Goal: Transaction & Acquisition: Register for event/course

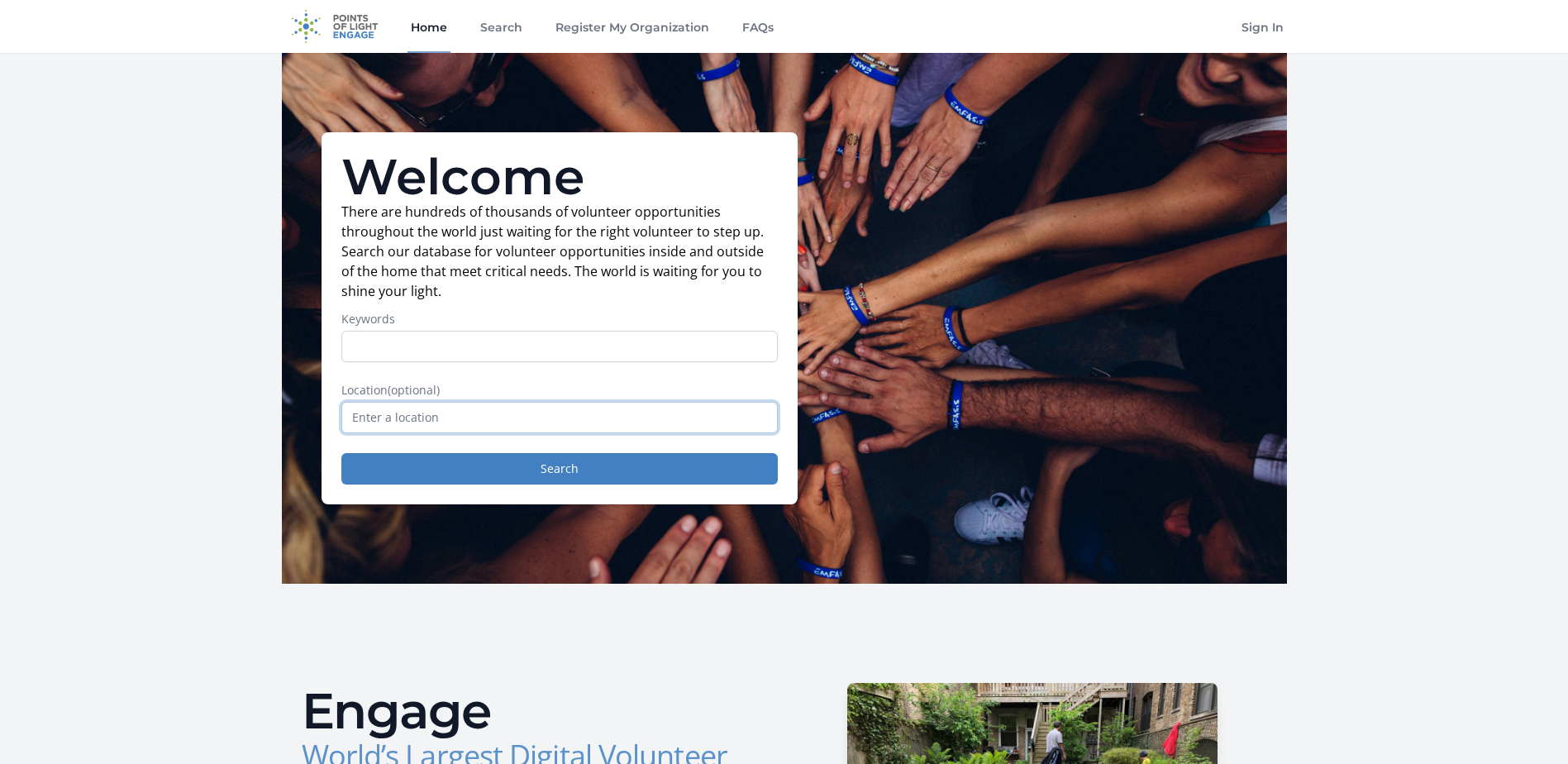
click at [530, 429] on input "text" at bounding box center [559, 417] width 436 height 32
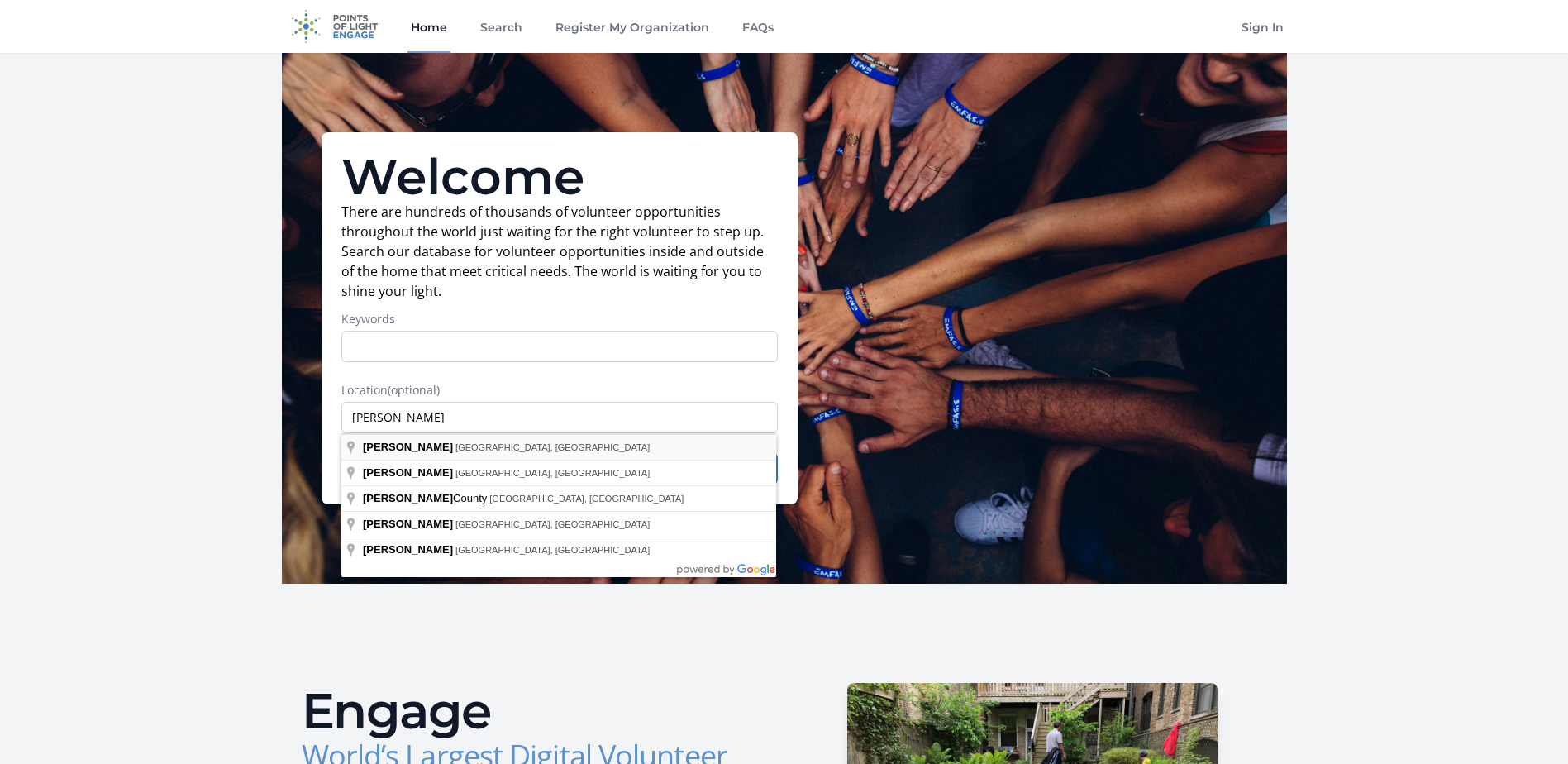
type input "Wayne, NJ, USA"
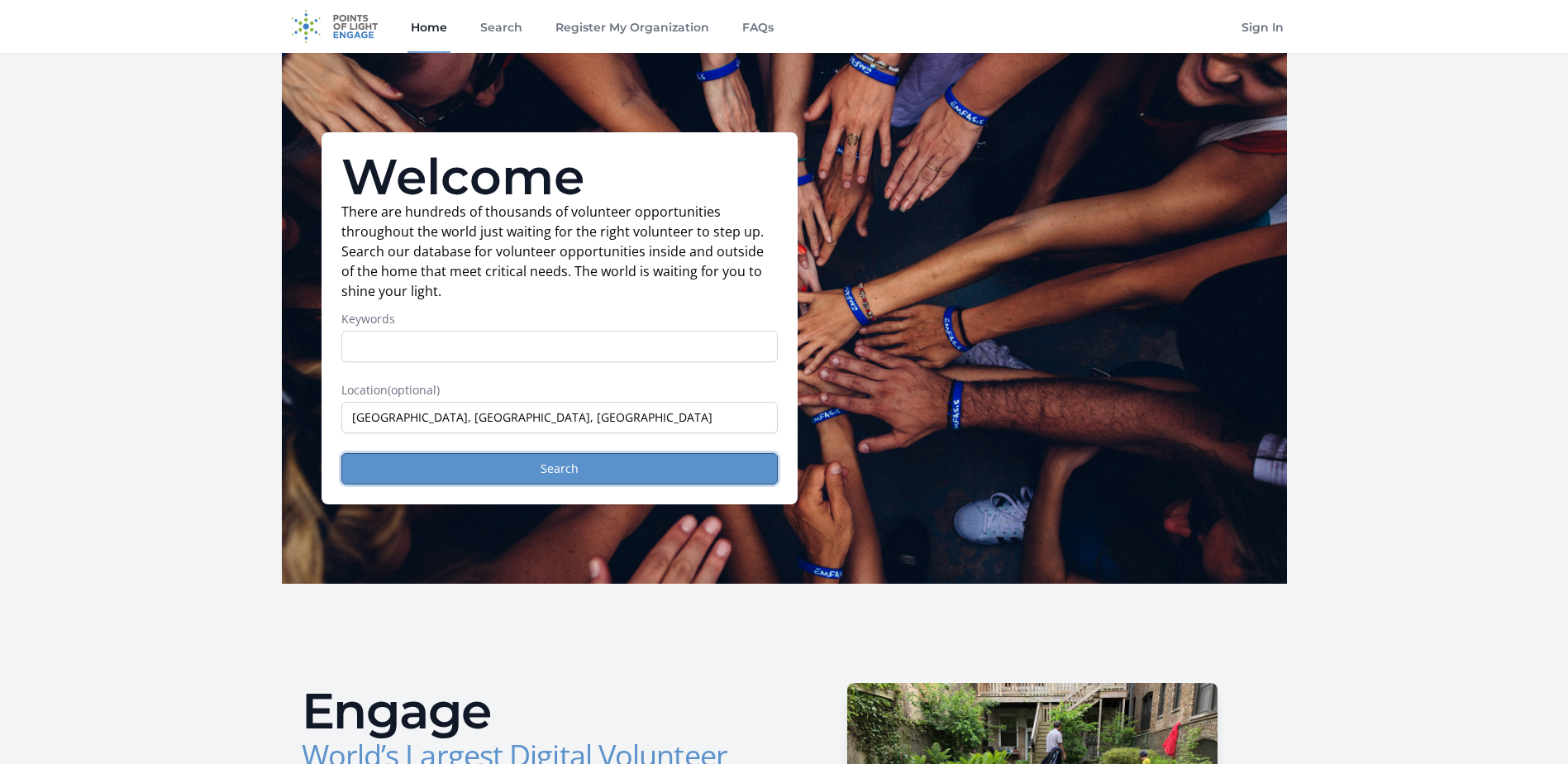
click at [544, 475] on button "Search" at bounding box center [559, 469] width 436 height 32
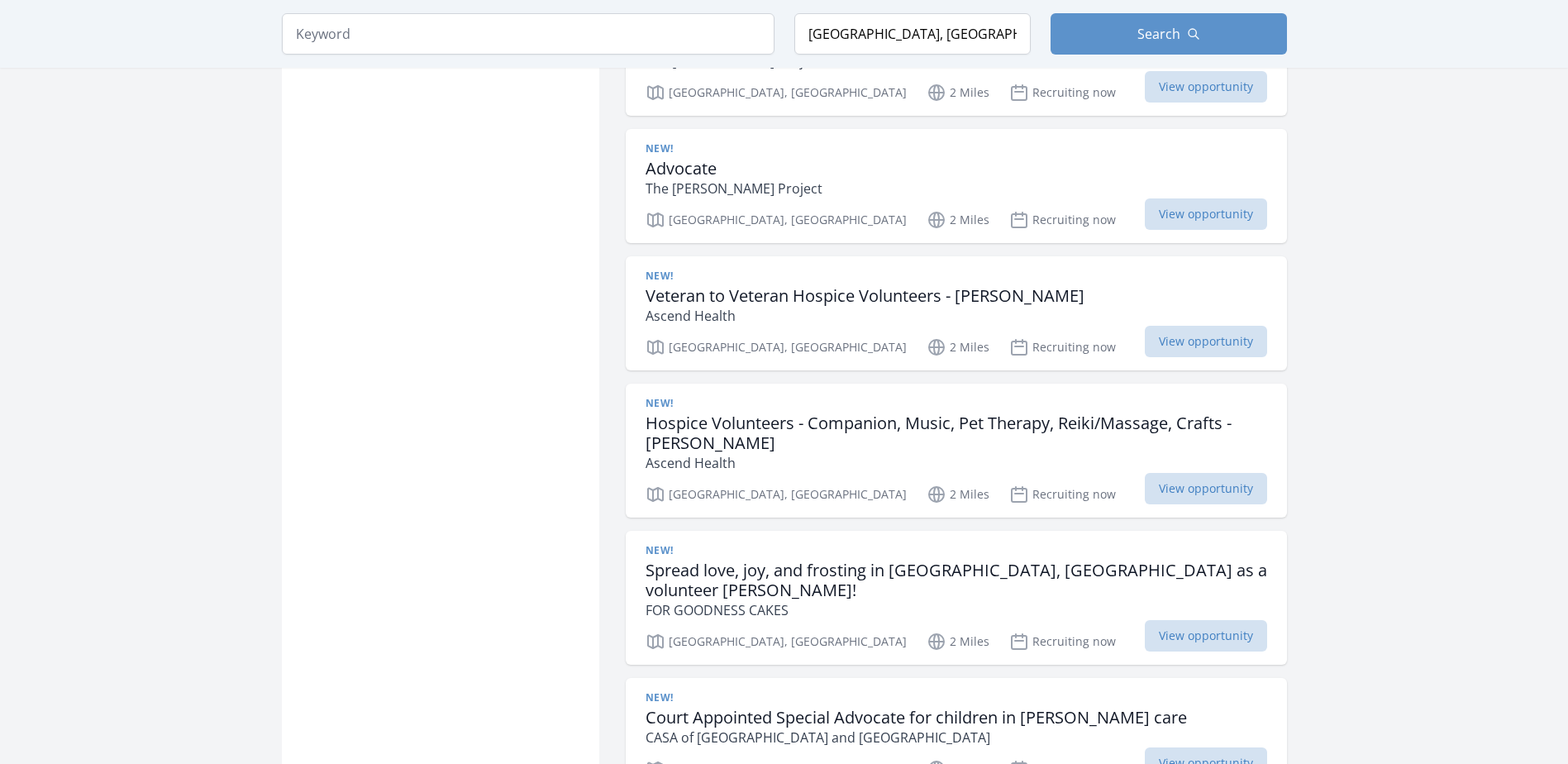
scroll to position [1985, 0]
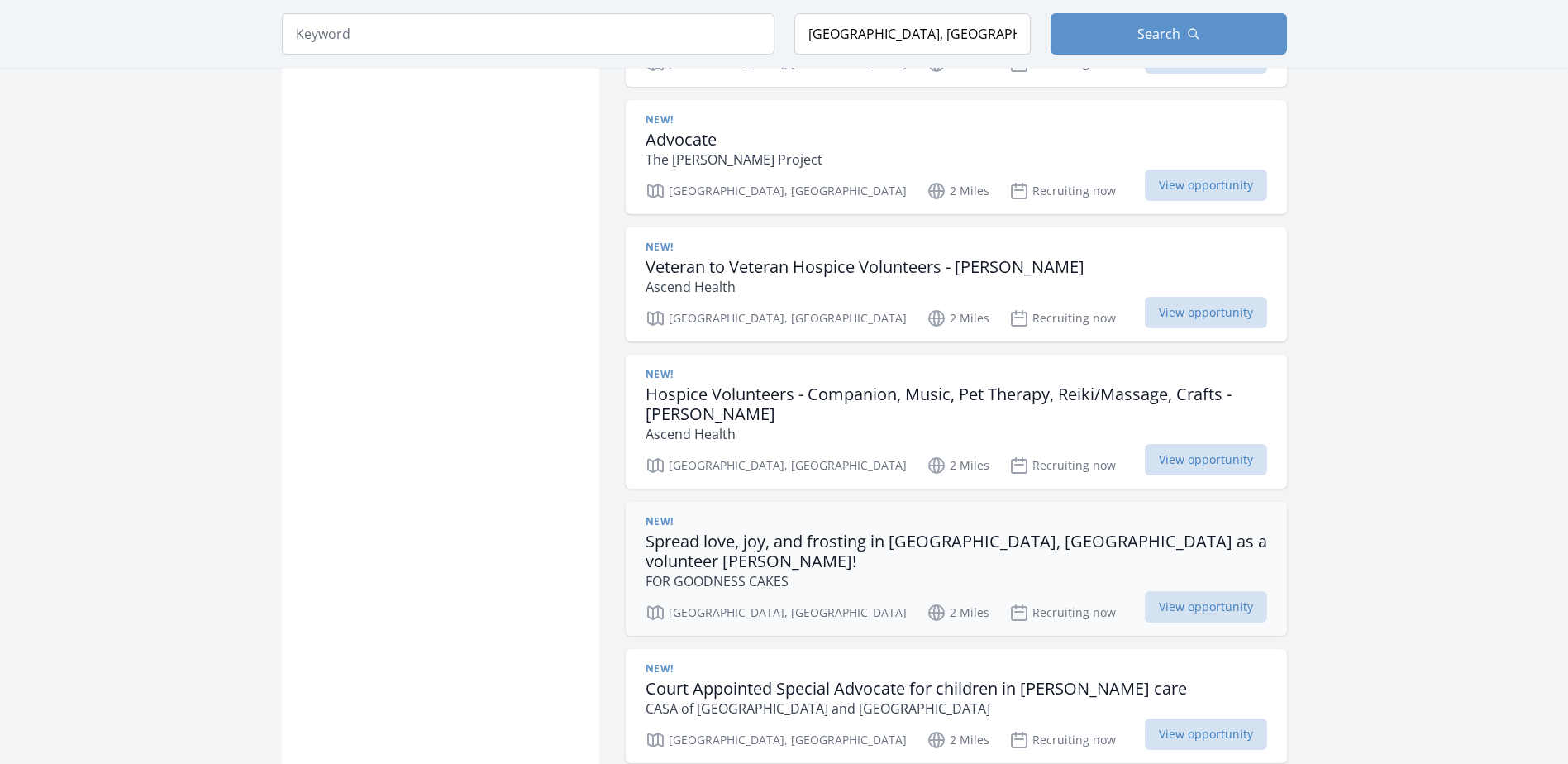
click at [864, 531] on h3 "Spread love, joy, and frosting in Wayne, NJ as a volunteer baker!" at bounding box center [956, 551] width 622 height 39
click at [1190, 591] on span "View opportunity" at bounding box center [1206, 607] width 122 height 32
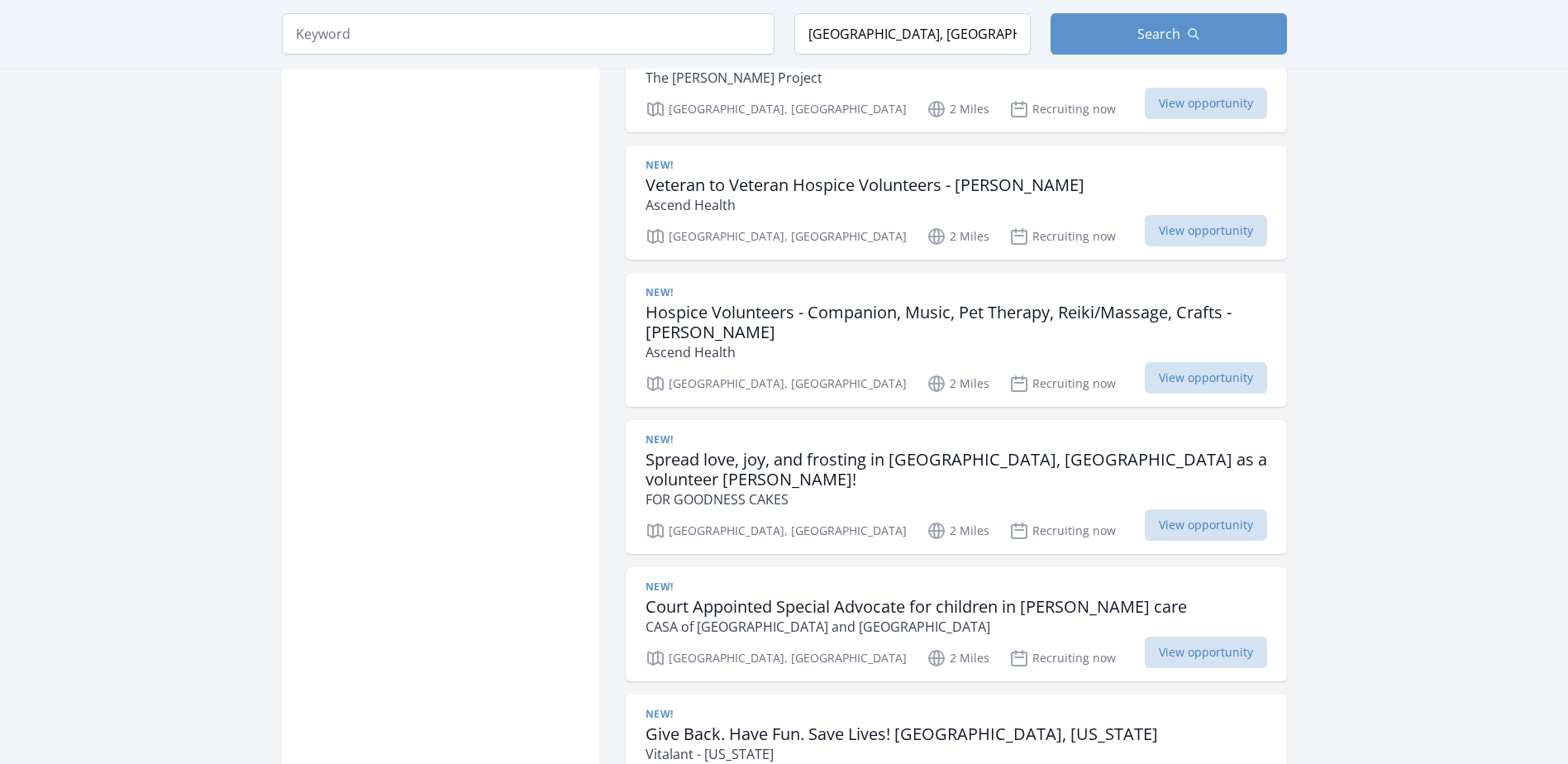
scroll to position [2067, 0]
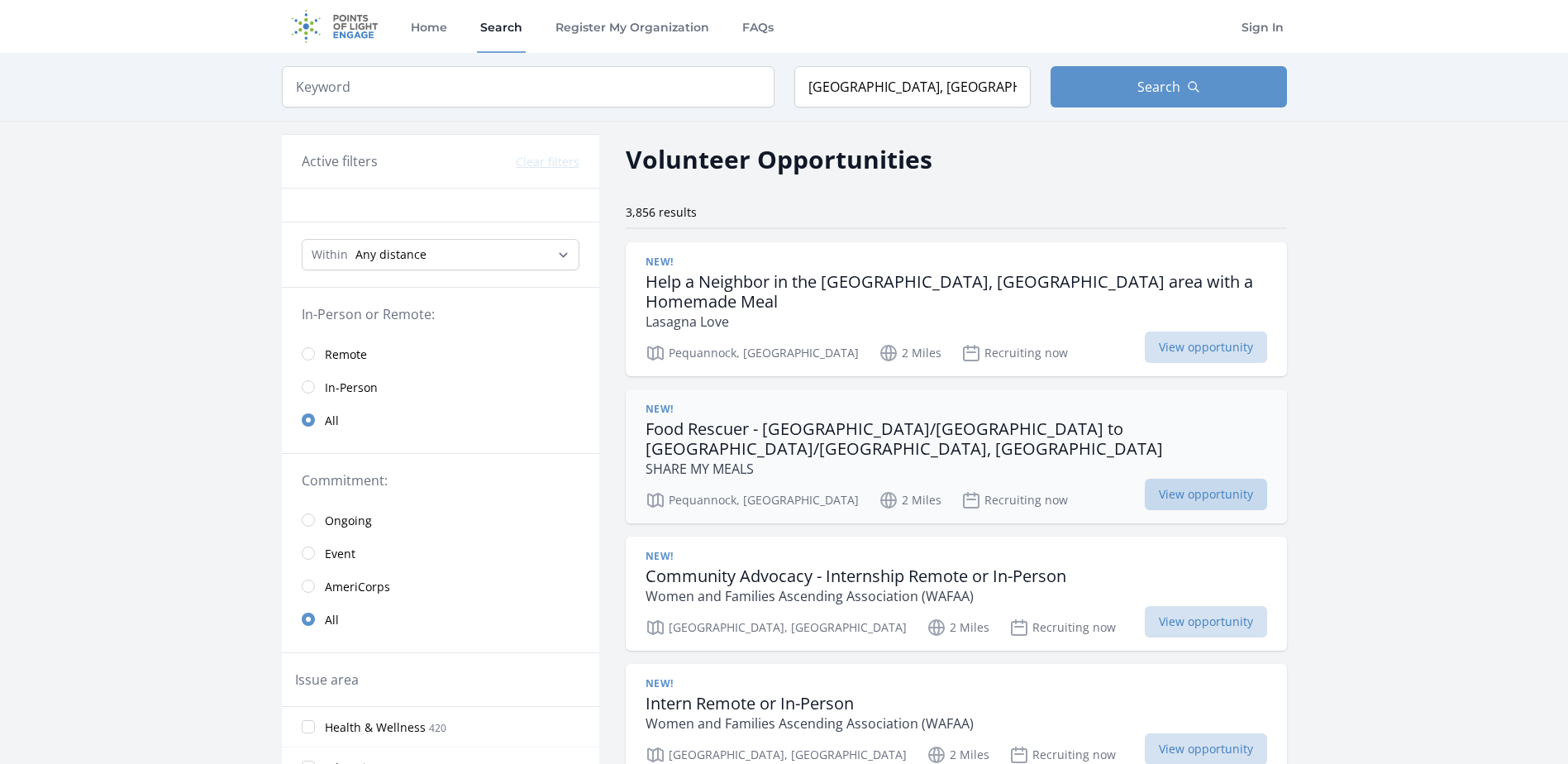
click at [1179, 479] on span "View opportunity" at bounding box center [1206, 495] width 122 height 32
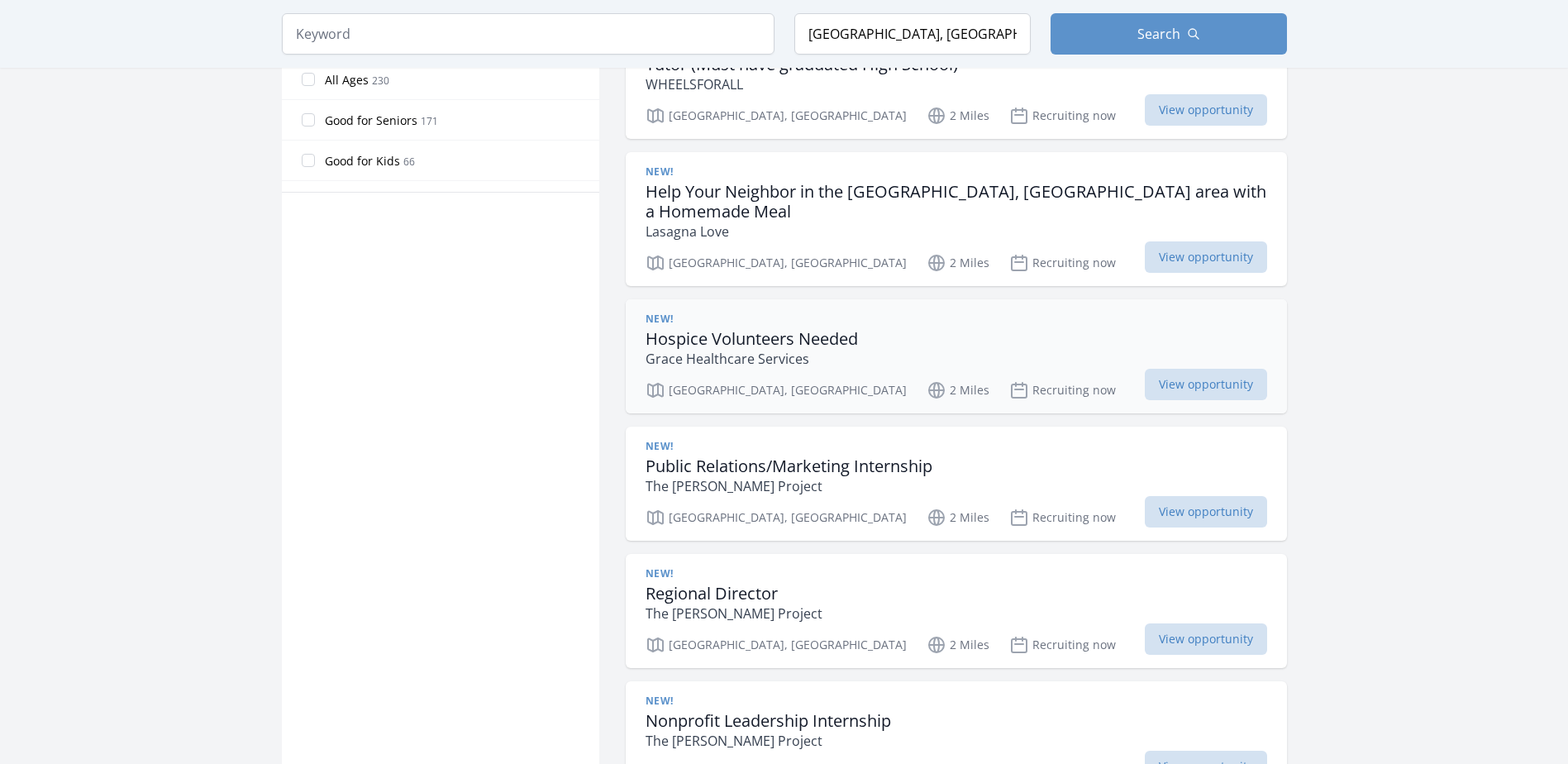
scroll to position [992, 0]
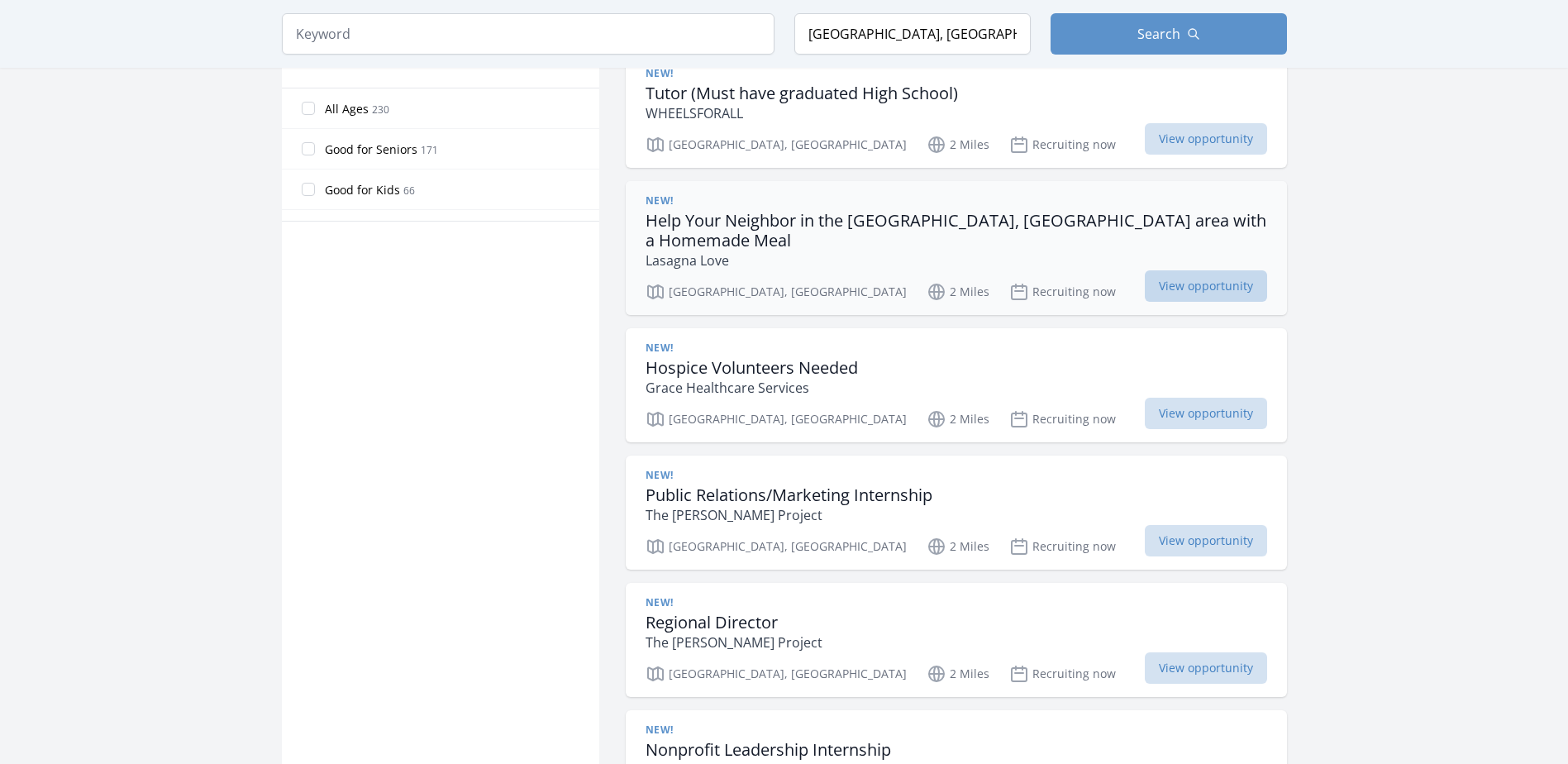
click at [1166, 270] on span "View opportunity" at bounding box center [1206, 286] width 122 height 32
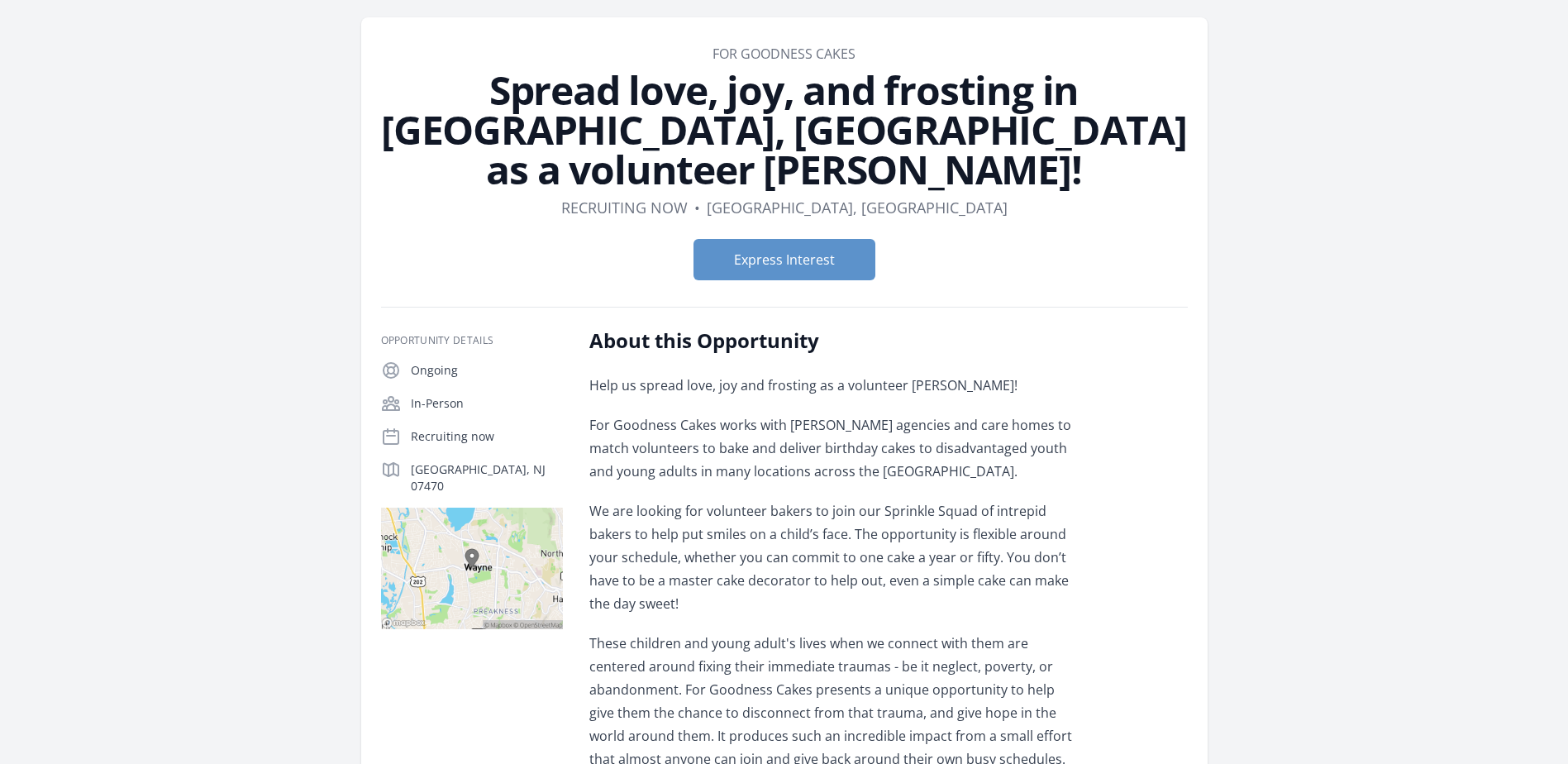
scroll to position [83, 0]
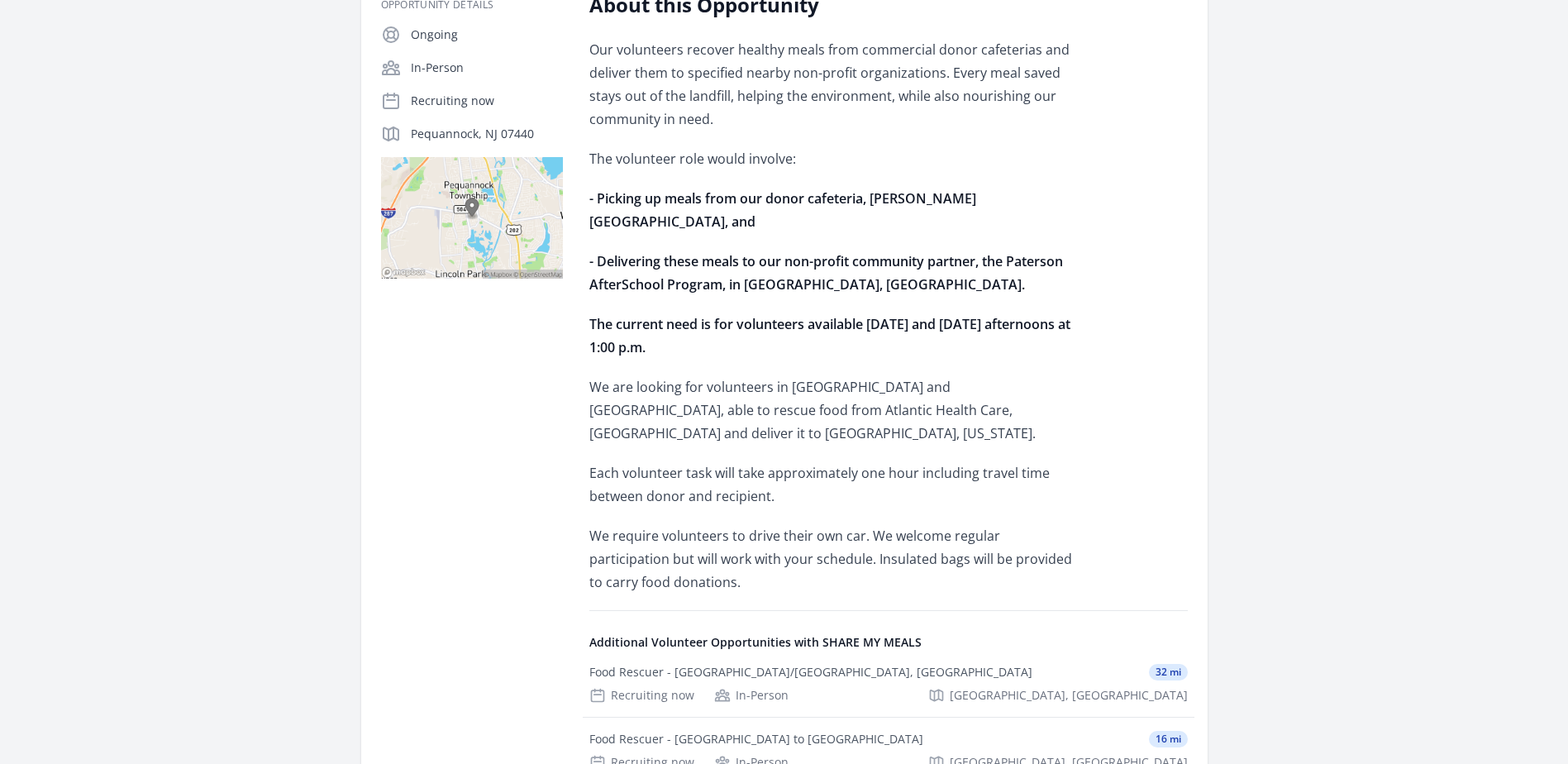
scroll to position [496, 0]
